Goal: Task Accomplishment & Management: Manage account settings

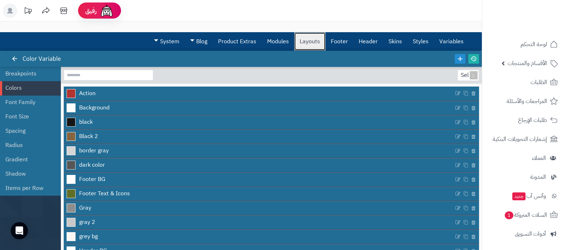
click at [308, 43] on link "Layouts" at bounding box center [309, 42] width 31 height 18
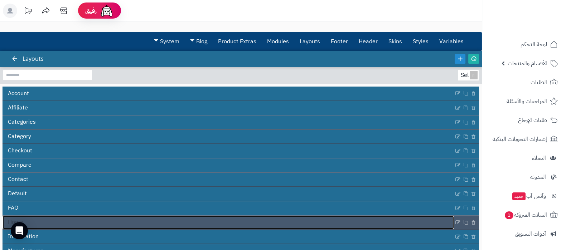
click at [224, 226] on link "Home" at bounding box center [229, 223] width 452 height 14
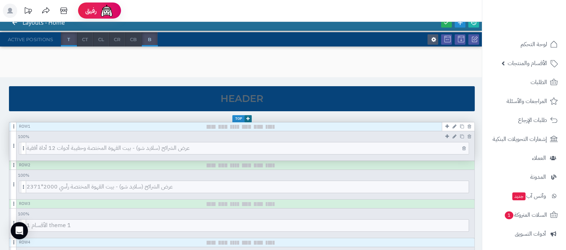
scroll to position [44, 0]
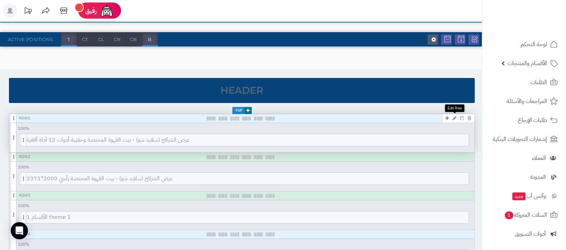
click at [454, 118] on icon at bounding box center [455, 118] width 4 height 5
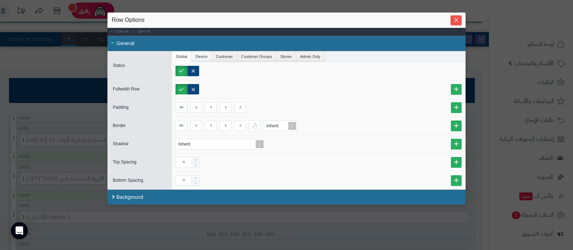
click at [198, 57] on li "Device" at bounding box center [202, 56] width 20 height 11
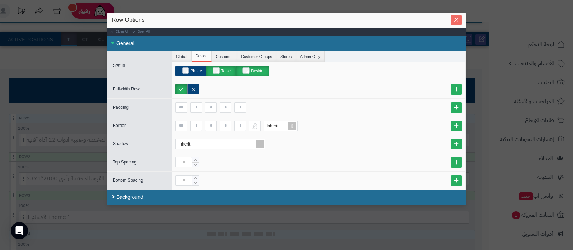
click at [460, 18] on span "Close" at bounding box center [456, 20] width 11 height 6
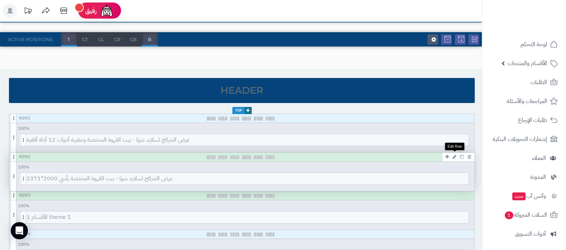
click at [455, 158] on icon at bounding box center [455, 157] width 4 height 5
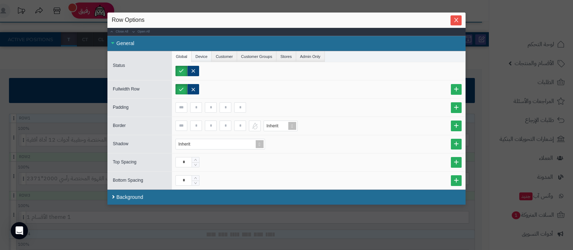
click at [198, 57] on li "Device" at bounding box center [202, 56] width 20 height 11
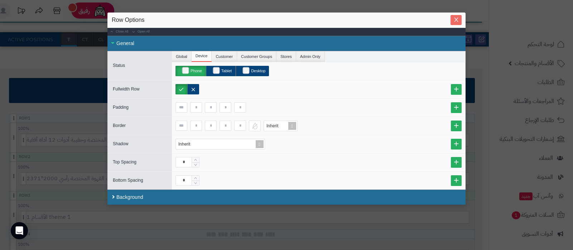
click at [459, 21] on span "Close" at bounding box center [456, 20] width 11 height 6
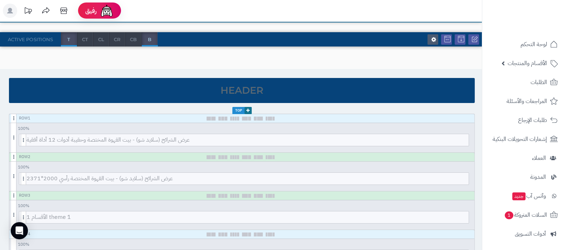
click at [378, 45] on div "Active Positions T CT CL CR CB B" at bounding box center [241, 39] width 482 height 14
click at [455, 118] on icon at bounding box center [455, 118] width 4 height 5
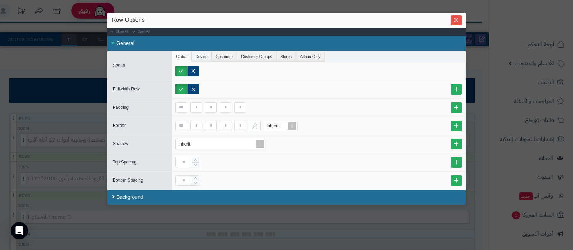
click at [203, 57] on li "Device" at bounding box center [202, 56] width 20 height 11
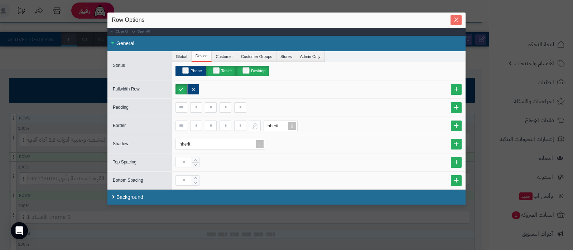
click at [458, 16] on button "Close" at bounding box center [456, 20] width 11 height 10
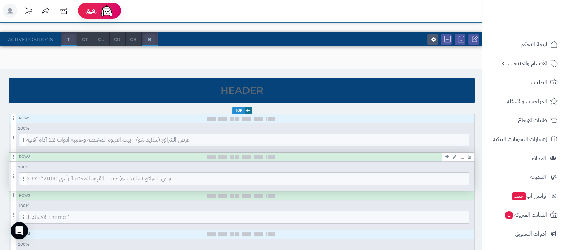
click at [454, 155] on icon at bounding box center [455, 157] width 4 height 5
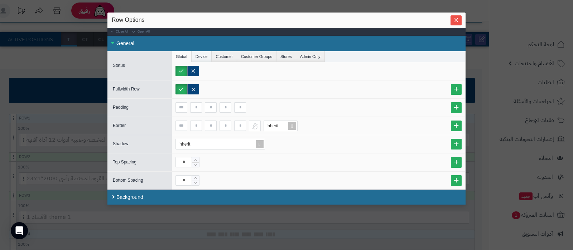
click at [200, 53] on li "Device" at bounding box center [202, 56] width 20 height 11
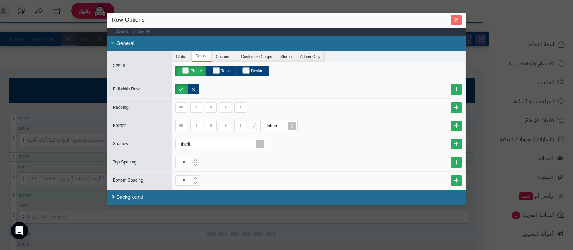
click at [454, 19] on icon "Close" at bounding box center [457, 20] width 6 height 6
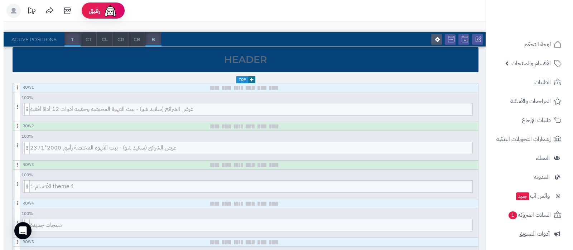
scroll to position [89, 0]
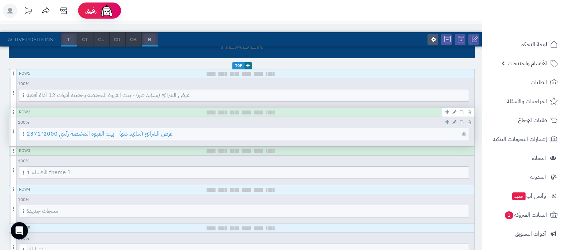
click at [247, 131] on span "عرض الشرائح (سلايد شو) - بيت القهوة المختصة رأسي 2000*2371" at bounding box center [248, 134] width 442 height 12
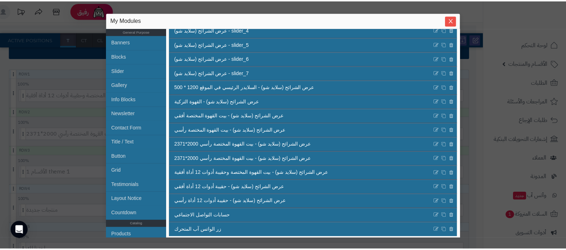
scroll to position [269, 0]
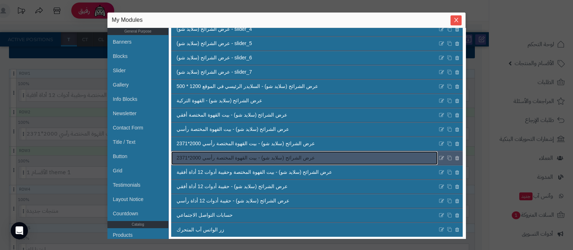
click at [275, 162] on span "عرض الشرائح (سلايد شو) - بيت القهوة المختصة رأسي 2000*2371" at bounding box center [246, 158] width 138 height 8
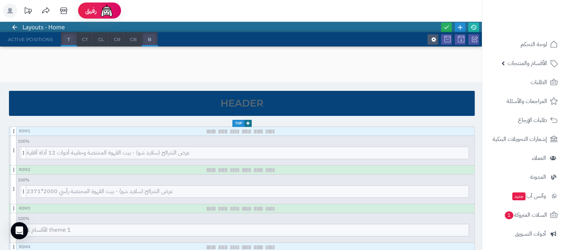
scroll to position [0, 0]
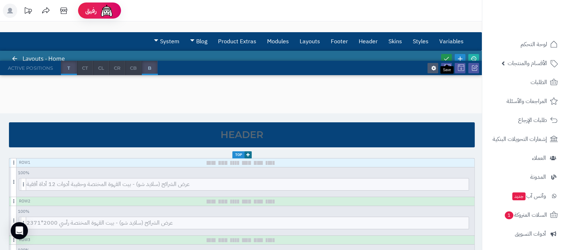
click at [447, 56] on icon at bounding box center [447, 59] width 6 height 6
click at [475, 59] on icon at bounding box center [474, 59] width 6 height 6
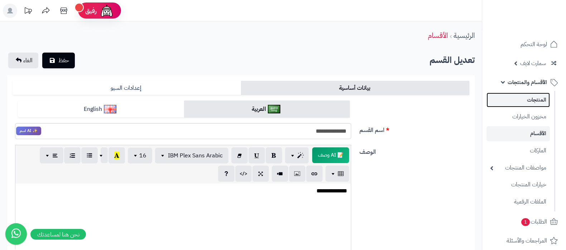
click at [527, 106] on link "المنتجات" at bounding box center [518, 100] width 63 height 15
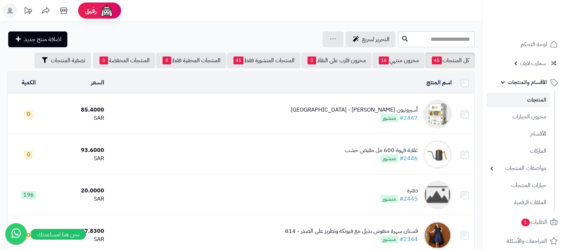
click at [368, 107] on div "أسبرونيون باشن - كولومبيا" at bounding box center [354, 110] width 127 height 8
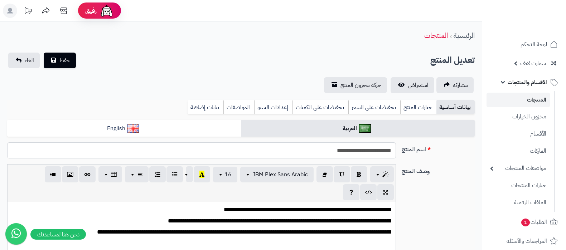
select select
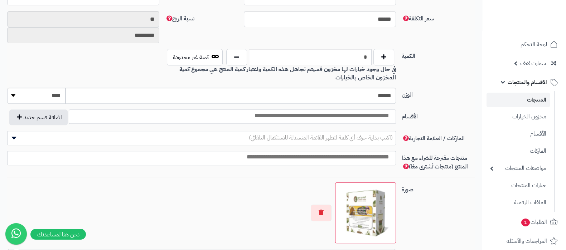
scroll to position [358, 0]
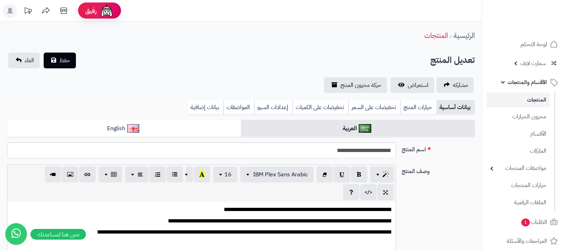
select select
type input "*****"
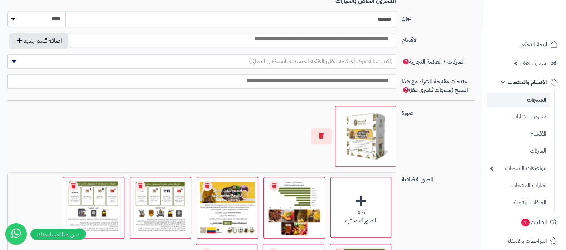
scroll to position [382, 0]
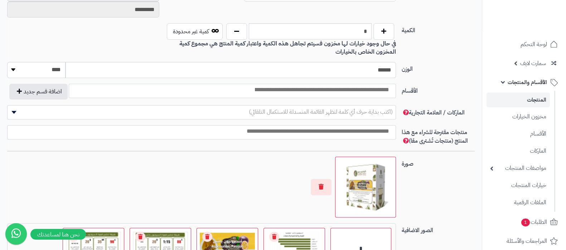
click at [355, 89] on input "search" at bounding box center [321, 90] width 145 height 8
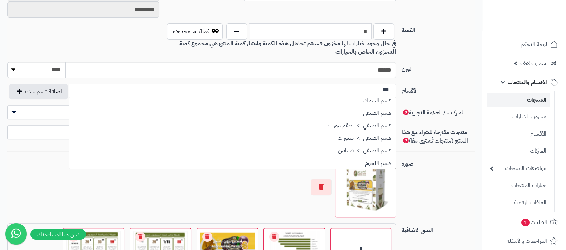
scroll to position [0, 0]
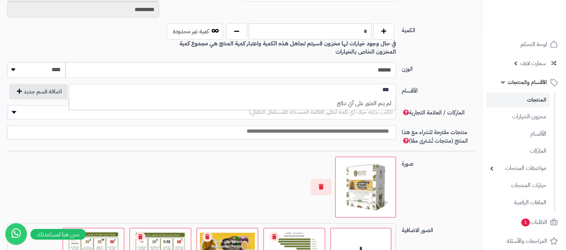
type input "***"
click at [446, 85] on label "الأقسام" at bounding box center [438, 89] width 79 height 11
click at [397, 84] on select "**********" at bounding box center [396, 83] width 1 height 1
click at [536, 81] on span "الأقسام والمنتجات" at bounding box center [527, 82] width 39 height 10
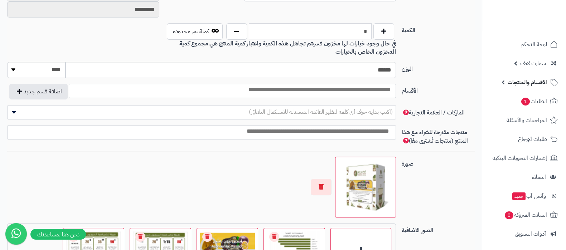
click at [536, 81] on span "الأقسام والمنتجات" at bounding box center [527, 82] width 39 height 10
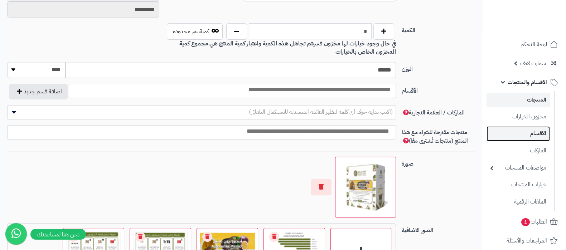
click at [533, 130] on link "الأقسام" at bounding box center [518, 133] width 63 height 15
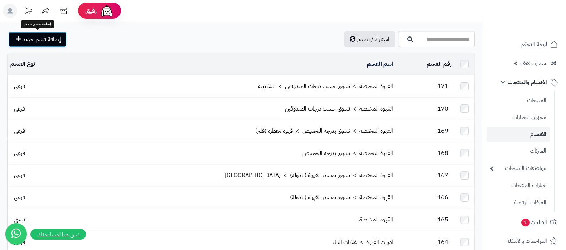
click at [36, 39] on span "إضافة قسم جديد" at bounding box center [42, 39] width 38 height 9
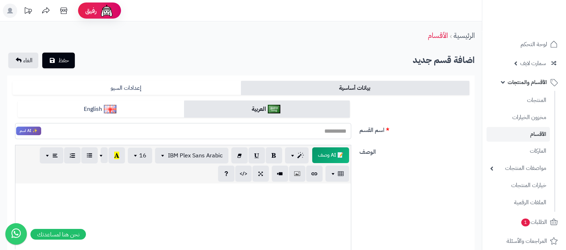
click at [324, 136] on input "اسم القسم" at bounding box center [183, 131] width 336 height 16
click at [324, 136] on input "**********" at bounding box center [183, 131] width 336 height 16
type input "**********"
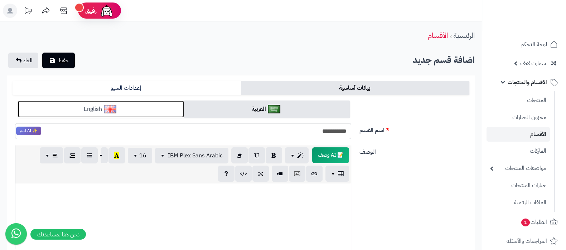
click at [136, 112] on link "English" at bounding box center [101, 110] width 166 height 18
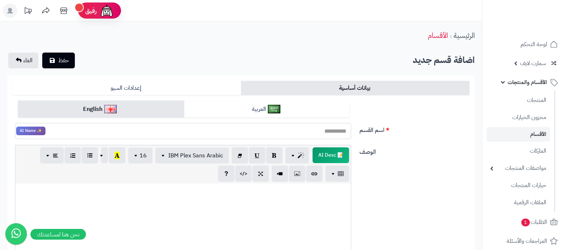
click at [316, 130] on input "اسم القسم" at bounding box center [183, 131] width 336 height 16
paste input "**********"
type input "**********"
click at [55, 59] on button "حفظ" at bounding box center [58, 60] width 33 height 16
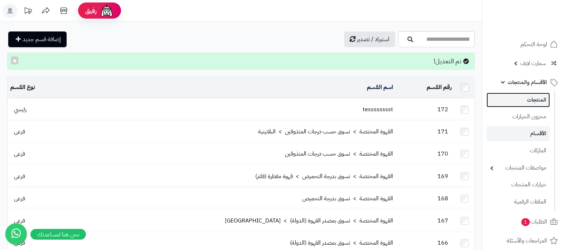
click at [522, 97] on link "المنتجات" at bounding box center [518, 100] width 63 height 15
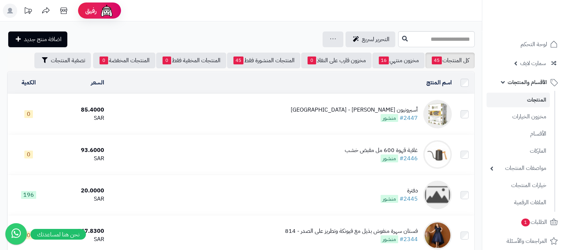
click at [408, 107] on div "أسبرونيون [PERSON_NAME] - [GEOGRAPHIC_DATA]" at bounding box center [354, 110] width 127 height 8
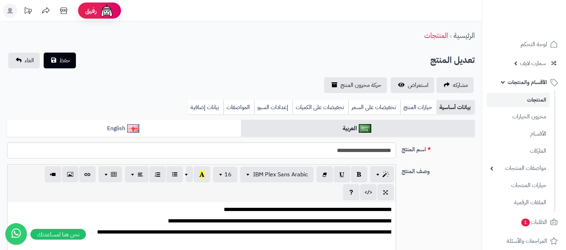
select select
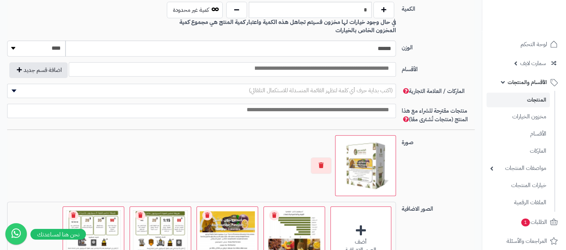
click at [356, 69] on input "search" at bounding box center [321, 68] width 145 height 8
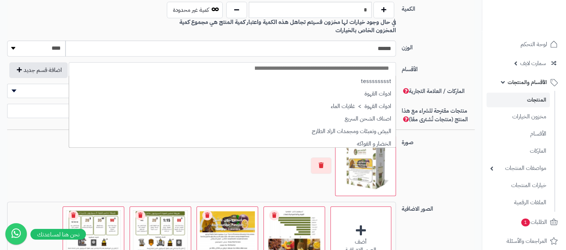
scroll to position [0, 0]
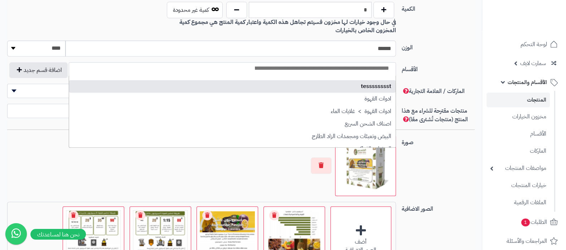
click at [450, 62] on label "الأقسام" at bounding box center [438, 67] width 79 height 11
click at [397, 62] on select "**********" at bounding box center [396, 62] width 1 height 1
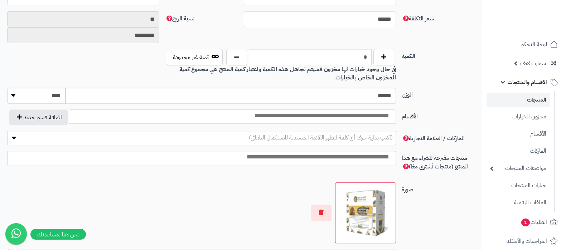
scroll to position [313, 0]
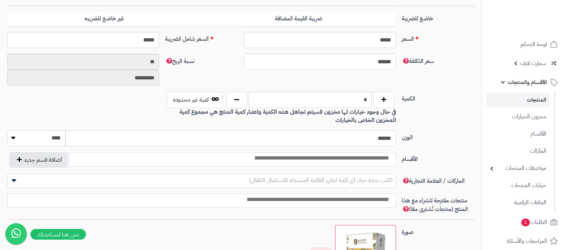
click at [535, 101] on link "المنتجات" at bounding box center [518, 100] width 63 height 15
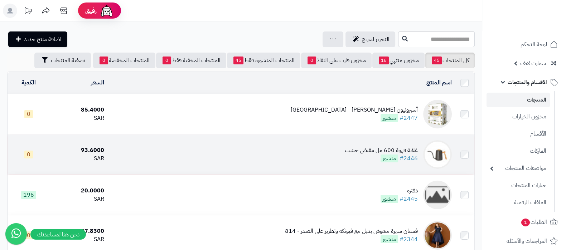
click at [371, 150] on div "غلاية قهوة 600 مل مقبض خشب" at bounding box center [381, 151] width 73 height 8
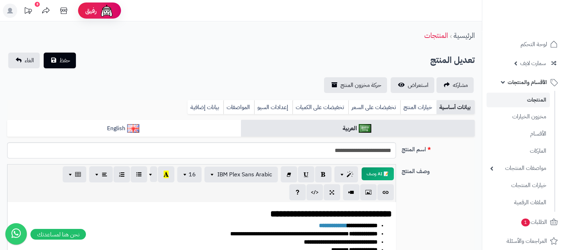
scroll to position [12, 0]
click at [459, 197] on div "**********" at bounding box center [241, 241] width 474 height 154
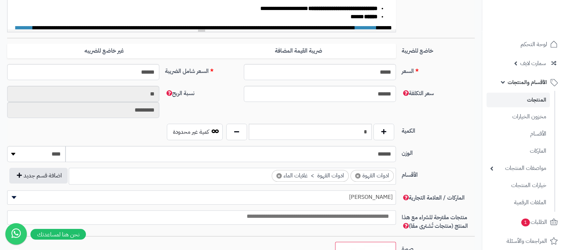
scroll to position [313, 0]
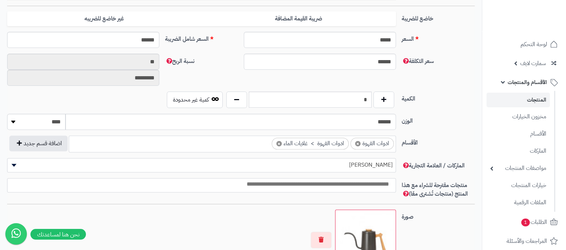
click at [533, 99] on link "المنتجات" at bounding box center [518, 100] width 63 height 15
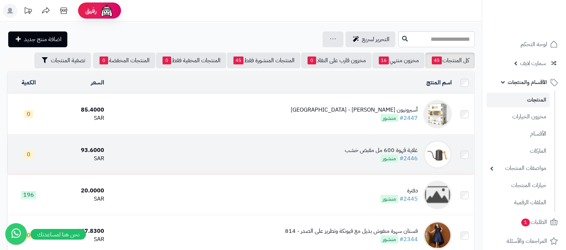
click at [358, 148] on div "غلاية قهوة 600 مل مقبض خشب" at bounding box center [381, 151] width 73 height 8
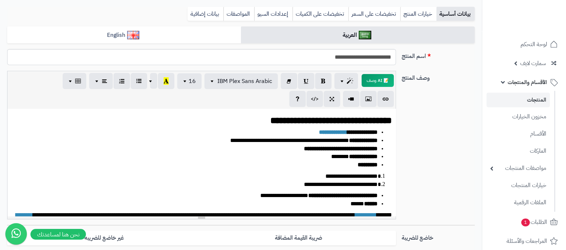
scroll to position [44, 0]
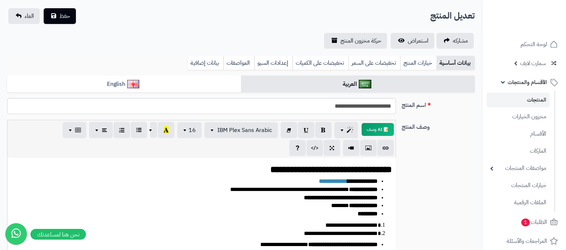
click at [525, 102] on link "المنتجات" at bounding box center [518, 100] width 63 height 15
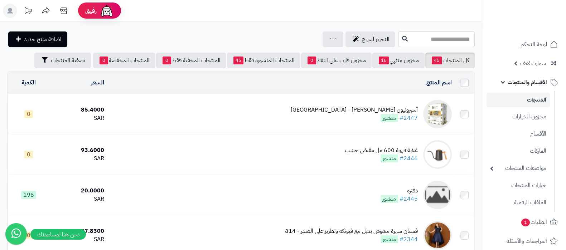
click at [368, 110] on div "أسبرونيون [PERSON_NAME] - [GEOGRAPHIC_DATA]" at bounding box center [354, 110] width 127 height 8
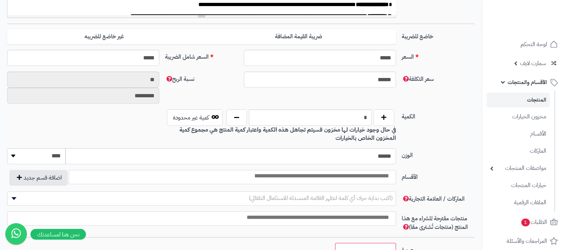
scroll to position [313, 0]
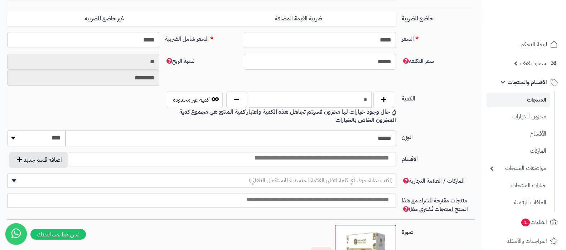
click at [370, 158] on input "search" at bounding box center [321, 158] width 145 height 8
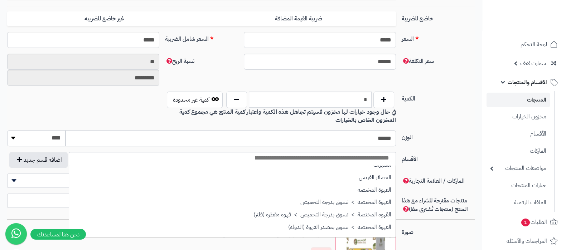
scroll to position [134, 0]
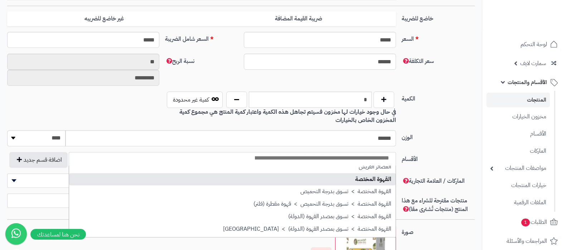
select select "***"
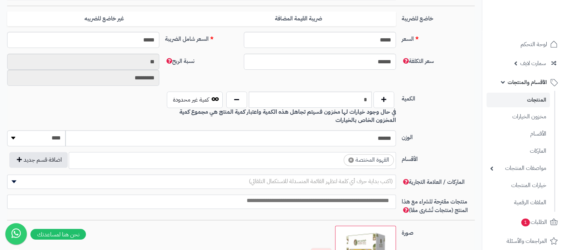
click at [314, 160] on ul "× القهوة المختصة" at bounding box center [232, 160] width 327 height 14
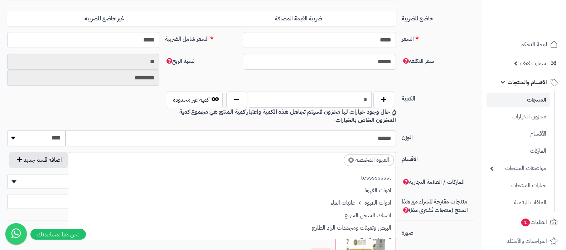
scroll to position [129, 0]
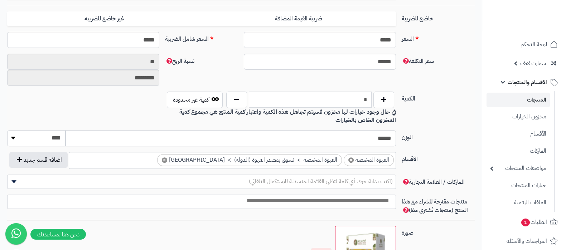
click at [168, 159] on ul "× القهوة المختصة × القهوة المختصة > تسوق بمصدر القهوة (الدولة) > كولومبيا" at bounding box center [232, 160] width 327 height 14
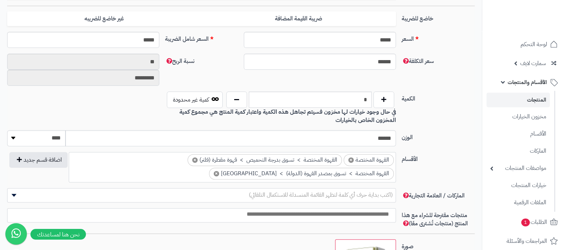
click at [180, 173] on ul "× القهوة المختصة × القهوة المختصة > تسوق بدرجة التحميص > قهوة مقطرة (فلتر) × ال…" at bounding box center [232, 166] width 327 height 27
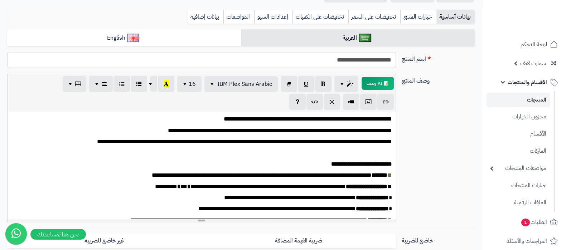
scroll to position [0, 0]
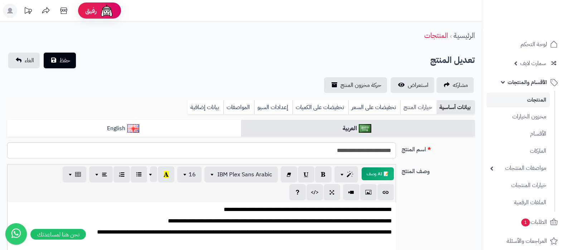
click at [411, 107] on link "خيارات المنتج" at bounding box center [419, 107] width 36 height 14
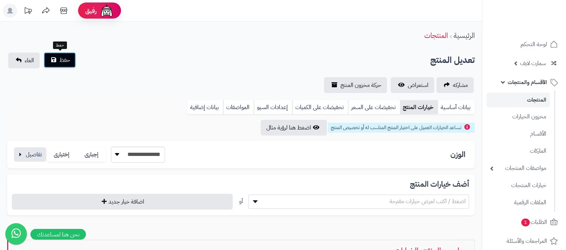
click at [66, 58] on span "حفظ" at bounding box center [64, 60] width 11 height 9
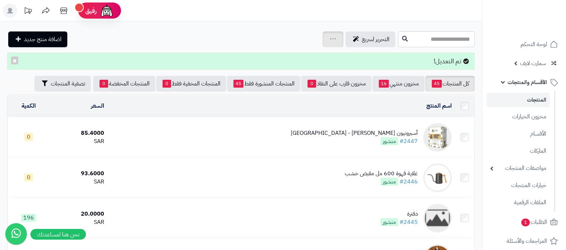
click at [323, 37] on div "جرد مخزون المنتجات جرد مخزون الخيارات فقط تعديل أسعار المنتجات الملصقات تصدير ا…" at bounding box center [333, 40] width 21 height 16
click at [330, 38] on icon at bounding box center [333, 39] width 6 height 5
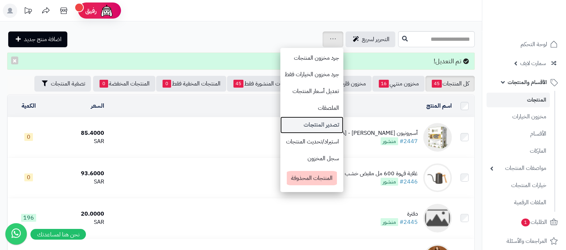
click at [281, 126] on link "تصدير المنتجات" at bounding box center [312, 125] width 63 height 17
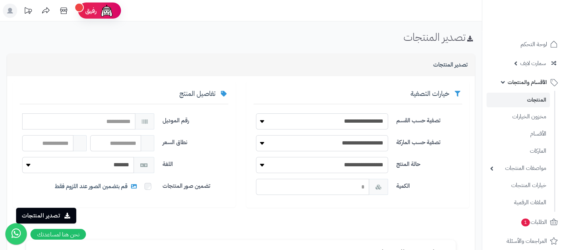
click at [539, 97] on link "المنتجات" at bounding box center [518, 100] width 63 height 15
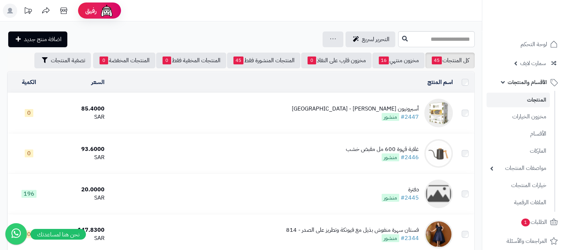
click at [374, 108] on div "أسبرونيون [PERSON_NAME] - [GEOGRAPHIC_DATA]" at bounding box center [355, 109] width 127 height 8
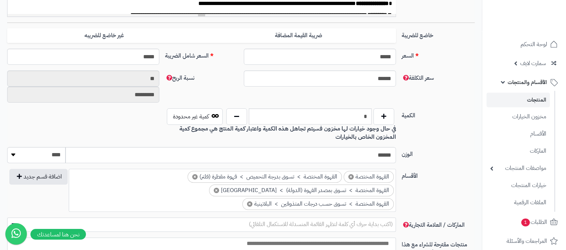
scroll to position [313, 0]
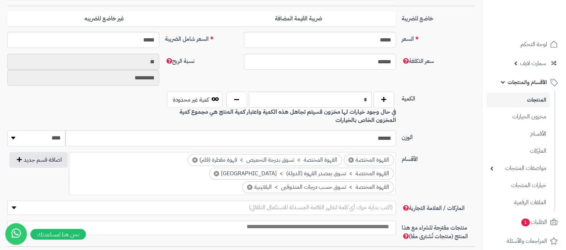
click at [524, 94] on link "المنتجات" at bounding box center [518, 100] width 63 height 15
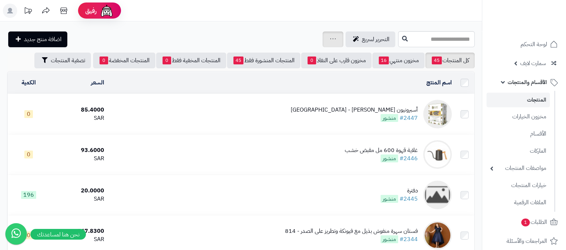
click at [330, 35] on link at bounding box center [333, 39] width 6 height 9
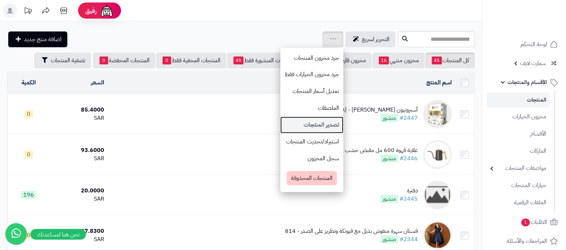
click at [289, 127] on link "تصدير المنتجات" at bounding box center [312, 125] width 63 height 17
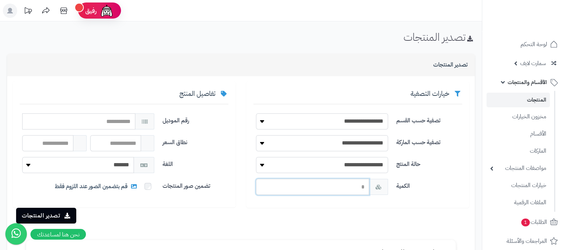
click at [357, 184] on input "number" at bounding box center [312, 187] width 113 height 16
type input "*"
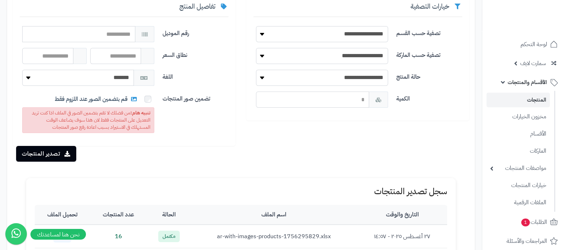
scroll to position [89, 0]
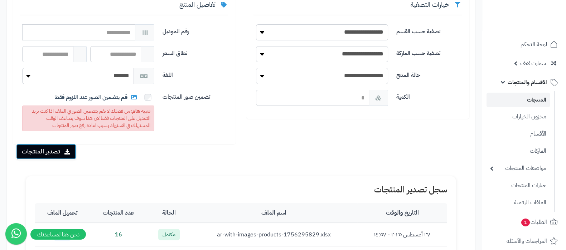
click at [43, 155] on button "تصدير المنتجات" at bounding box center [46, 152] width 60 height 16
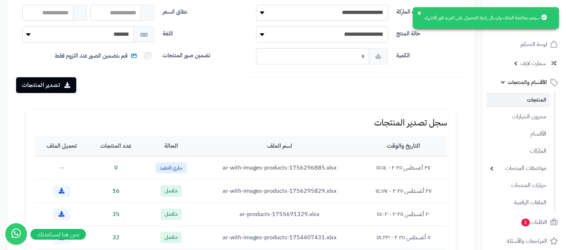
scroll to position [179, 0]
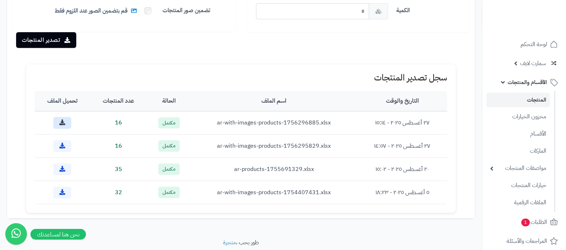
scroll to position [176, 0]
click at [62, 122] on icon at bounding box center [62, 123] width 6 height 6
click at [523, 103] on link "المنتجات" at bounding box center [518, 100] width 63 height 15
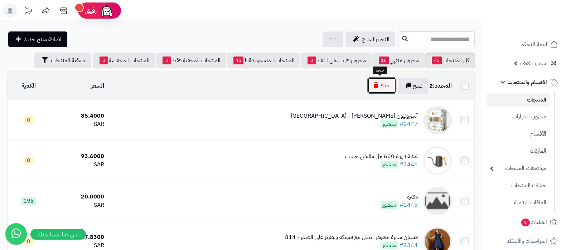
click at [384, 87] on button "حذف" at bounding box center [382, 85] width 29 height 16
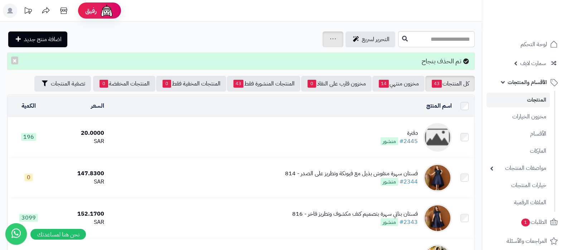
click at [330, 38] on icon at bounding box center [333, 39] width 6 height 5
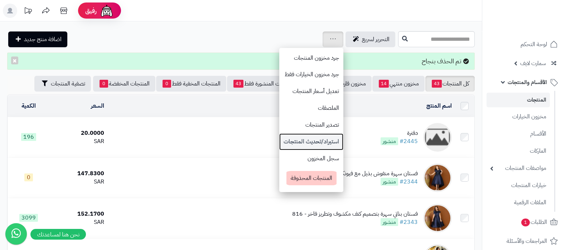
click at [279, 139] on link "استيراد/تحديث المنتجات" at bounding box center [311, 142] width 64 height 17
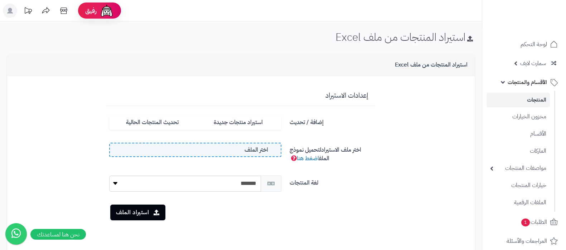
click at [243, 147] on label "اختر الملف" at bounding box center [195, 150] width 172 height 14
click at [0, 0] on input "اختر الملف" at bounding box center [0, 0] width 0 height 0
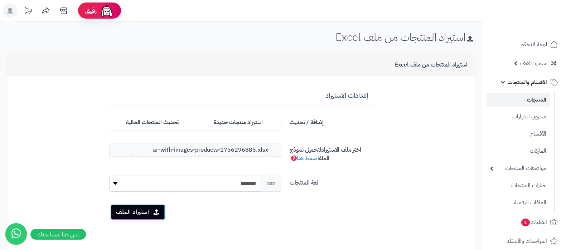
click at [149, 214] on button "استيراد الملف" at bounding box center [137, 213] width 55 height 16
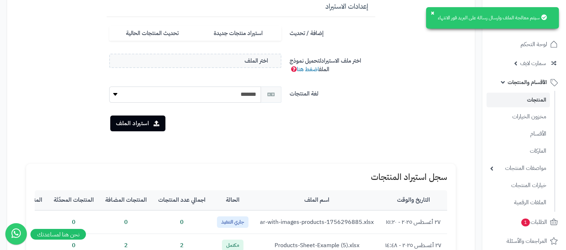
scroll to position [134, 0]
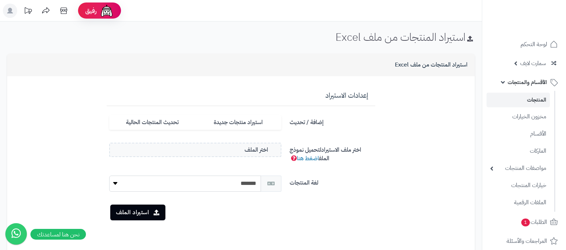
scroll to position [134, 0]
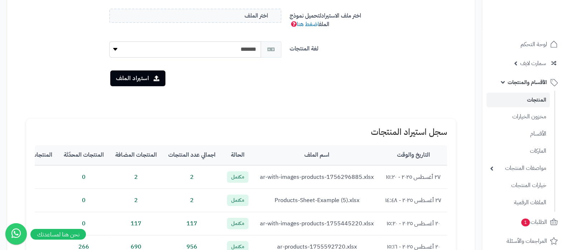
click at [524, 100] on link "المنتجات" at bounding box center [518, 100] width 63 height 15
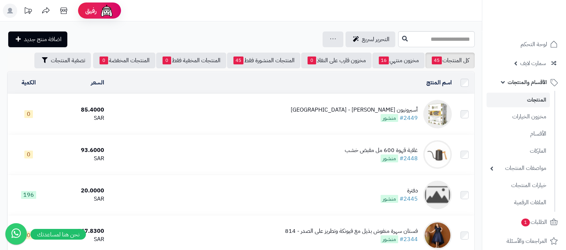
click at [383, 107] on div "أسبرونيون باشن - كولومبيا" at bounding box center [354, 110] width 127 height 8
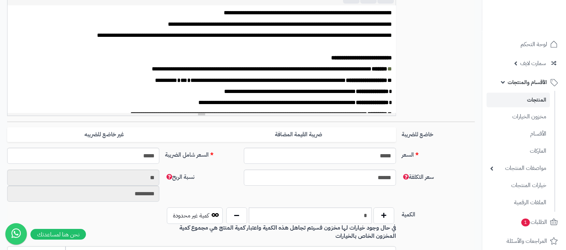
scroll to position [269, 0]
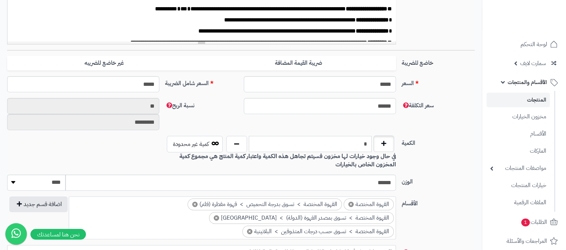
drag, startPoint x: 354, startPoint y: 140, endPoint x: 379, endPoint y: 140, distance: 25.4
click at [379, 140] on div "*" at bounding box center [311, 144] width 172 height 16
click at [437, 153] on div "الكمية * كمية غير محدودة في حال وجود خيارات لها مخزون فسيتم تجاهل هذه الكمية وا…" at bounding box center [241, 155] width 474 height 39
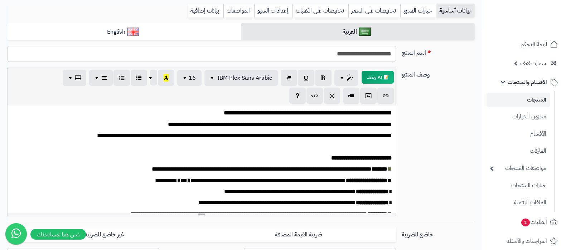
scroll to position [89, 0]
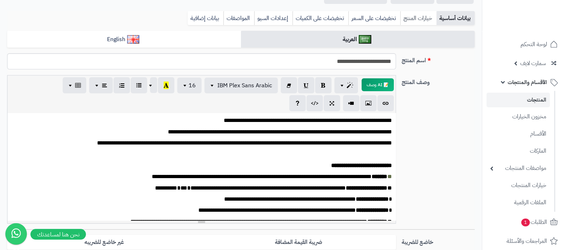
click at [416, 19] on link "خيارات المنتج" at bounding box center [419, 18] width 36 height 14
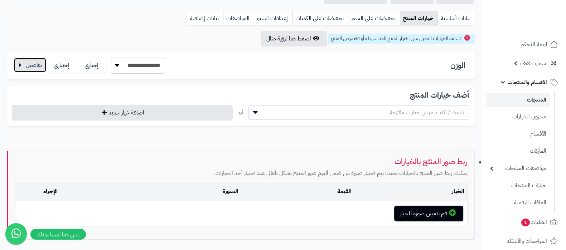
click at [26, 60] on button "button" at bounding box center [30, 65] width 32 height 14
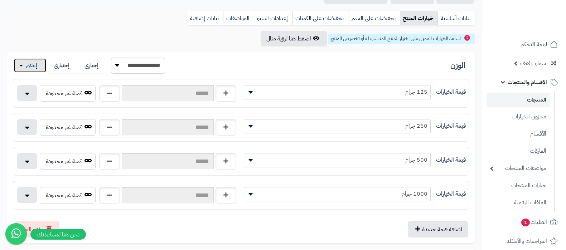
scroll to position [0, 0]
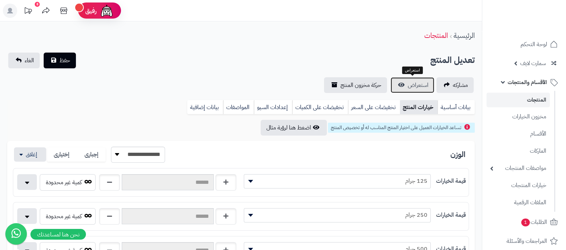
click at [401, 83] on link "استعراض" at bounding box center [413, 85] width 44 height 16
click at [519, 93] on link "المنتجات" at bounding box center [518, 100] width 63 height 15
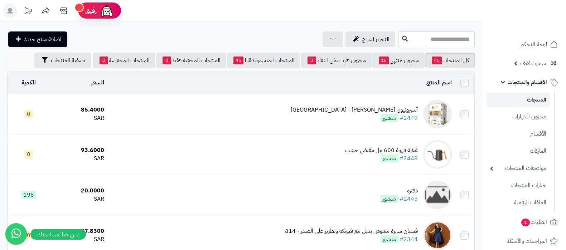
click at [524, 101] on link "المنتجات" at bounding box center [518, 100] width 63 height 15
click at [330, 35] on link at bounding box center [333, 39] width 6 height 9
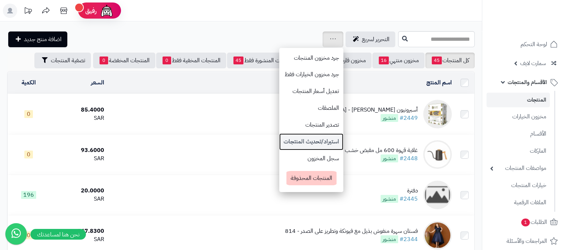
click at [279, 140] on link "استيراد/تحديث المنتجات" at bounding box center [311, 142] width 64 height 17
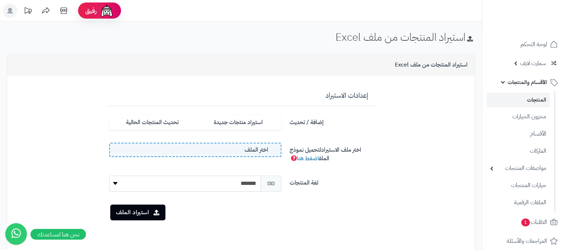
click at [245, 151] on span "اختر الملف" at bounding box center [257, 150] width 24 height 8
click at [0, 0] on input "اختر الملف" at bounding box center [0, 0] width 0 height 0
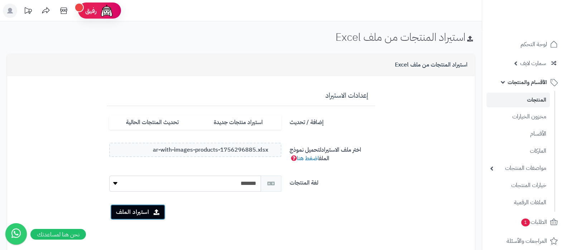
click at [142, 207] on button "استيراد الملف" at bounding box center [137, 213] width 55 height 16
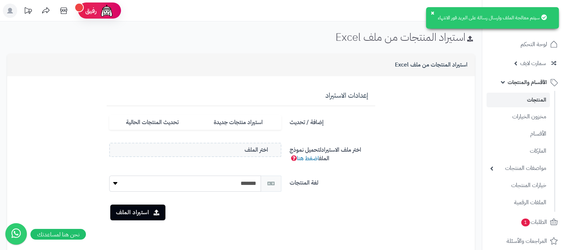
click at [524, 98] on link "المنتجات" at bounding box center [518, 100] width 63 height 15
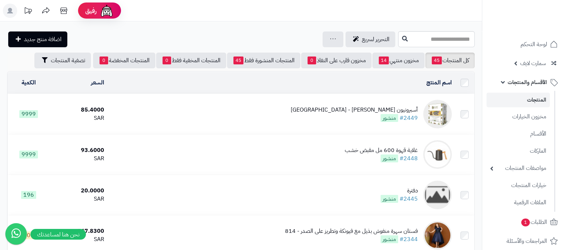
click at [382, 106] on div "أسبرونيون باشن - كولومبيا" at bounding box center [354, 110] width 127 height 8
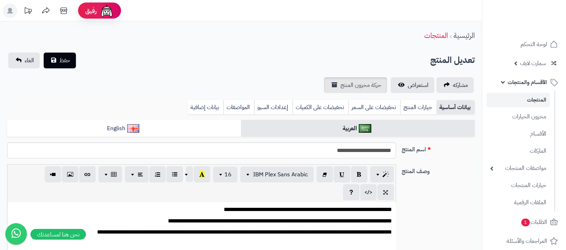
scroll to position [102, 0]
click at [405, 85] on link "استعراض" at bounding box center [413, 85] width 44 height 16
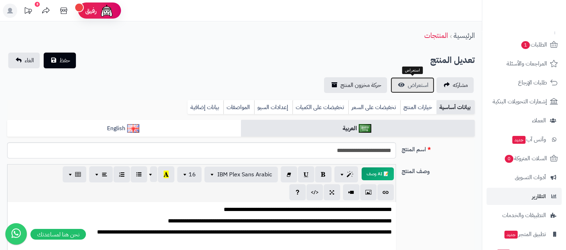
scroll to position [217, 0]
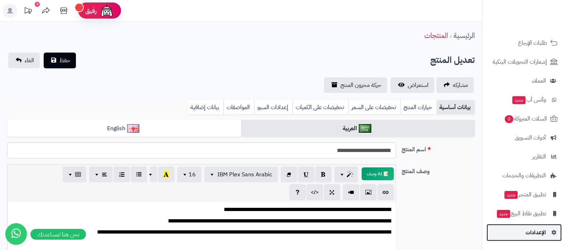
click at [530, 228] on span "الإعدادات" at bounding box center [536, 233] width 20 height 10
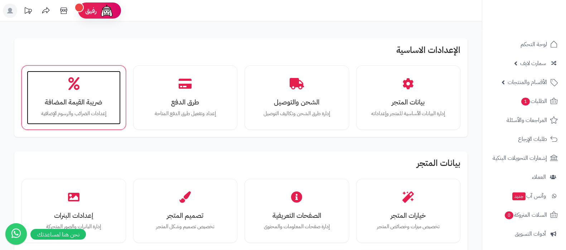
click at [78, 104] on h3 "ضريبة القيمة المضافة" at bounding box center [74, 103] width 80 height 8
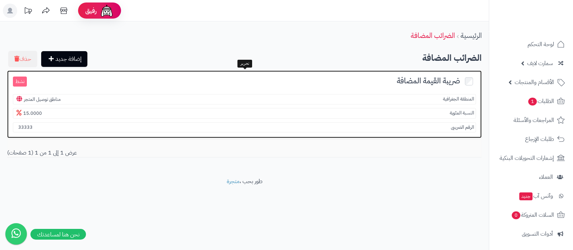
click at [426, 81] on span "ضريبة القيمة المضافة" at bounding box center [428, 80] width 63 height 11
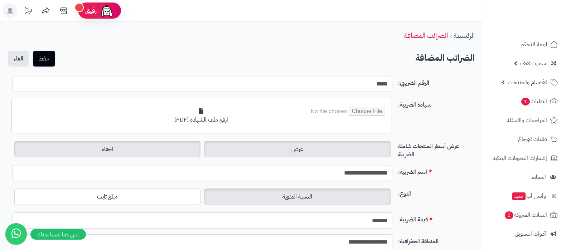
click at [156, 143] on label "اخفاء" at bounding box center [107, 149] width 186 height 16
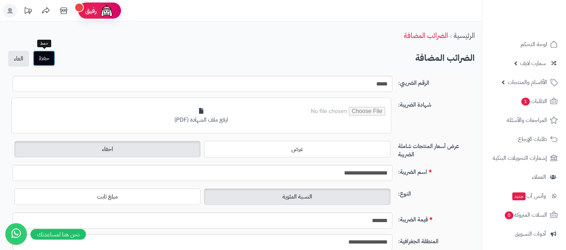
click at [43, 58] on button "حفظ" at bounding box center [44, 59] width 22 height 16
